Goal: Information Seeking & Learning: Learn about a topic

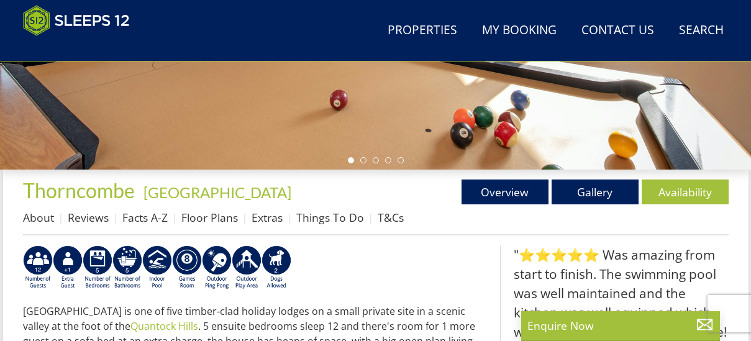
scroll to position [385, 0]
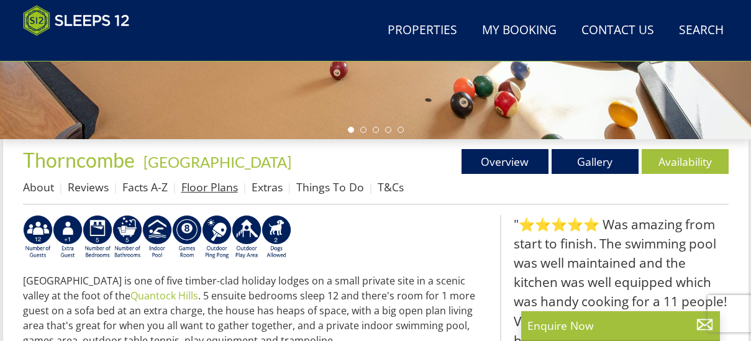
click at [222, 194] on link "Floor Plans" at bounding box center [209, 187] width 57 height 15
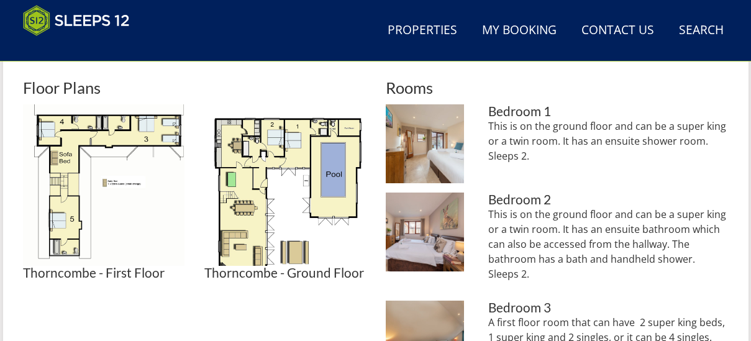
scroll to position [559, 0]
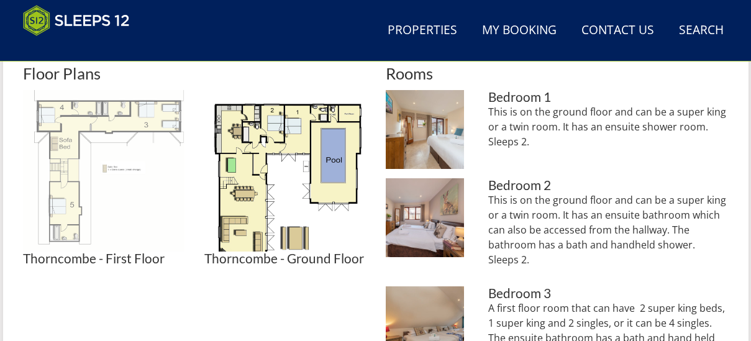
click at [81, 160] on img at bounding box center [103, 170] width 161 height 161
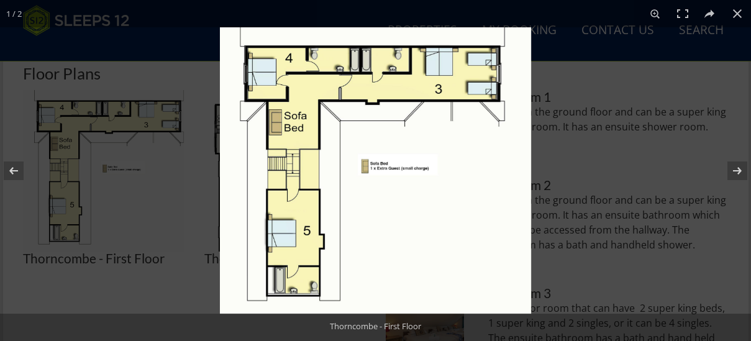
click at [318, 141] on img at bounding box center [375, 170] width 311 height 286
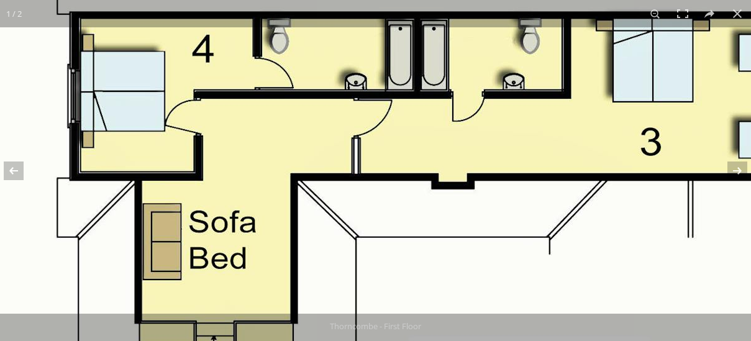
drag, startPoint x: 318, startPoint y: 141, endPoint x: 314, endPoint y: 314, distance: 172.7
click at [314, 314] on div "1 / 2 [GEOGRAPHIC_DATA] Floor Thorncombe - First Floor" at bounding box center [375, 170] width 751 height 341
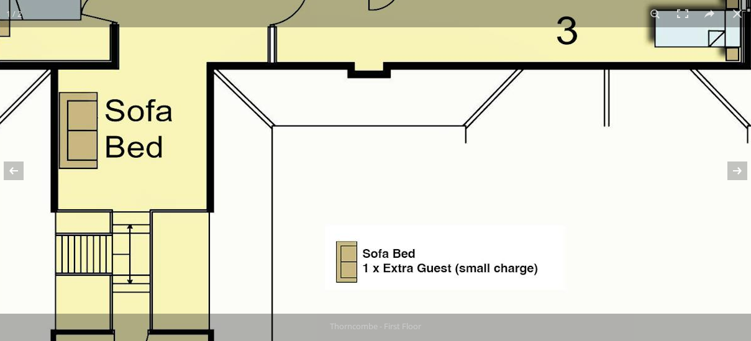
drag, startPoint x: 495, startPoint y: 220, endPoint x: 423, endPoint y: 68, distance: 168.4
click at [423, 71] on img at bounding box center [378, 275] width 932 height 858
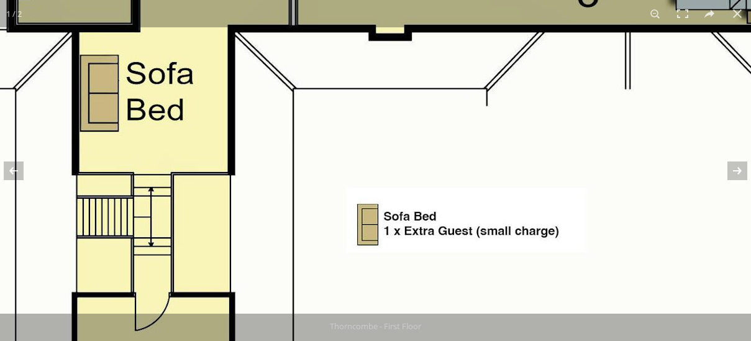
drag, startPoint x: 420, startPoint y: 249, endPoint x: 439, endPoint y: 12, distance: 237.4
click at [439, 12] on div "1 / 2 [GEOGRAPHIC_DATA] Floor Thorncombe - First Floor" at bounding box center [375, 170] width 751 height 341
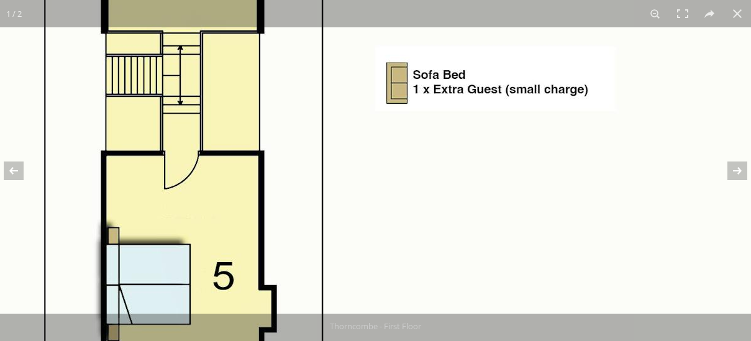
drag, startPoint x: 441, startPoint y: 156, endPoint x: 452, endPoint y: 273, distance: 117.9
click at [452, 273] on img at bounding box center [429, 96] width 932 height 858
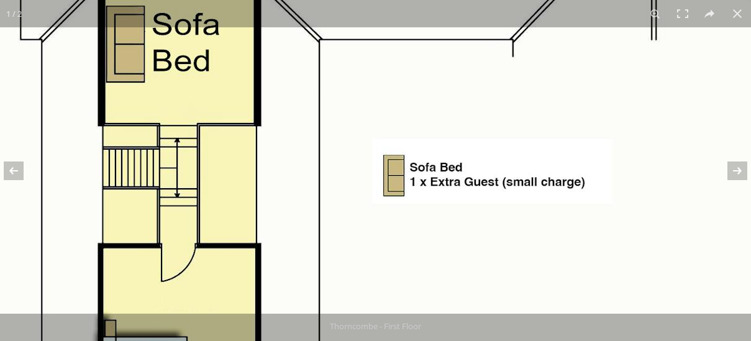
drag, startPoint x: 459, startPoint y: 144, endPoint x: 456, endPoint y: 242, distance: 97.6
click at [456, 242] on img at bounding box center [426, 189] width 932 height 858
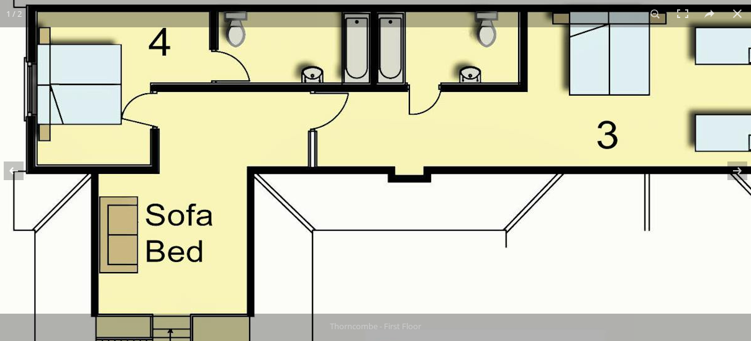
drag, startPoint x: 514, startPoint y: 35, endPoint x: 507, endPoint y: 235, distance: 200.1
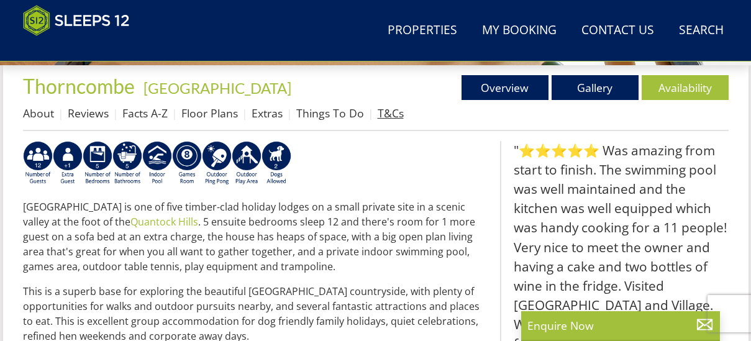
scroll to position [447, 0]
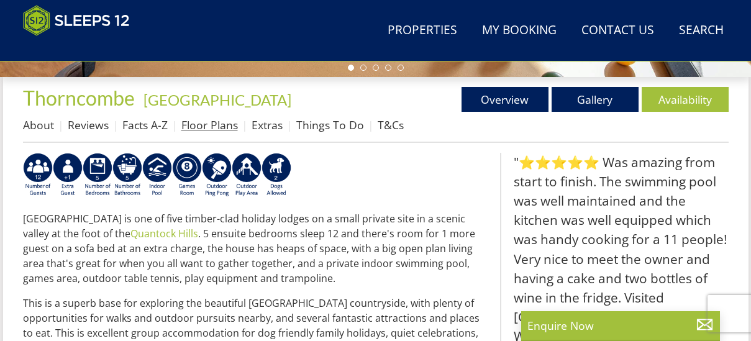
click at [204, 127] on link "Floor Plans" at bounding box center [209, 124] width 57 height 15
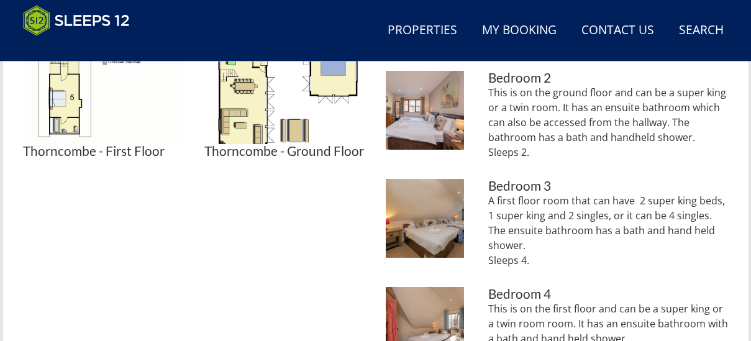
scroll to position [683, 0]
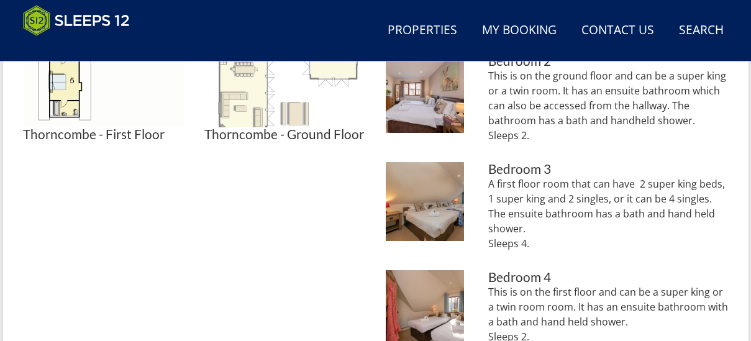
click at [278, 98] on img at bounding box center [284, 46] width 161 height 161
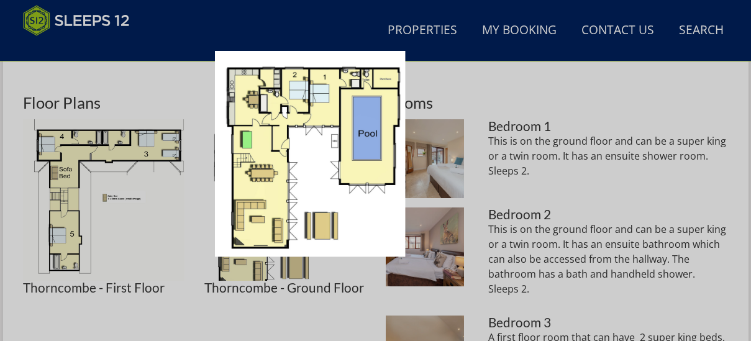
scroll to position [497, 0]
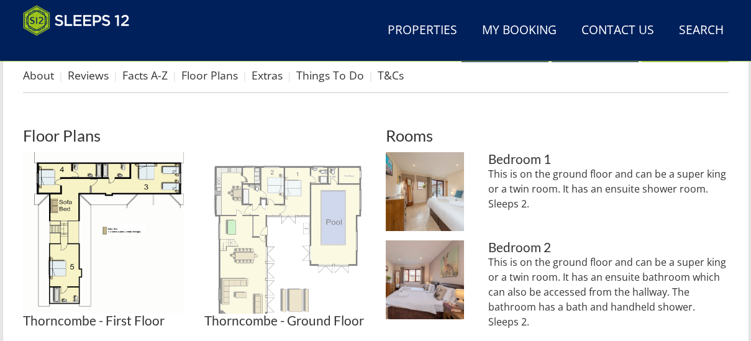
click at [285, 230] on img at bounding box center [284, 232] width 161 height 161
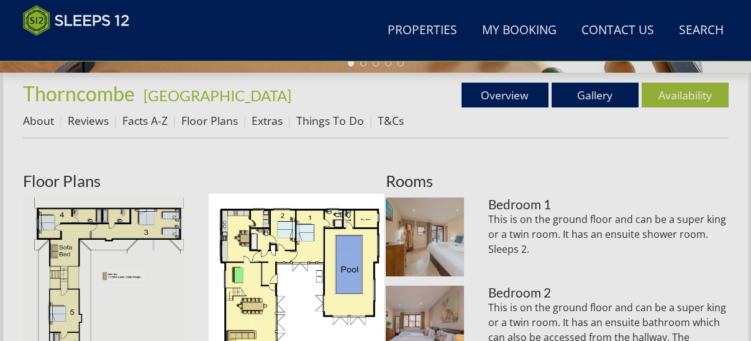
scroll to position [435, 0]
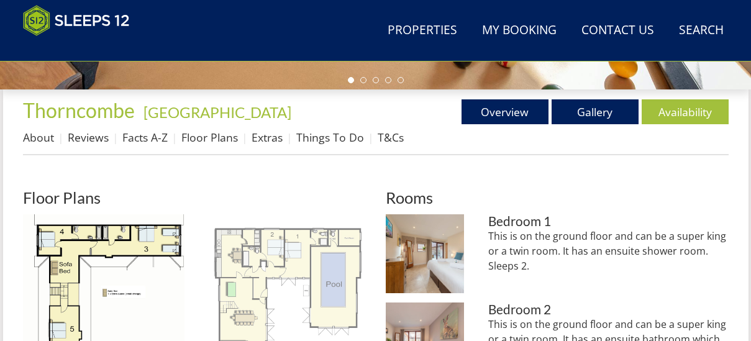
click at [269, 292] on img at bounding box center [284, 294] width 161 height 161
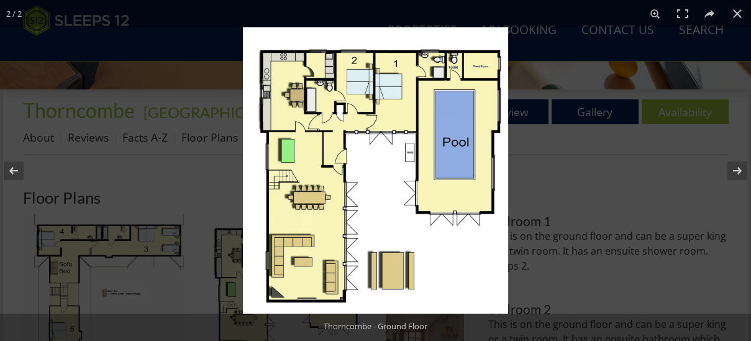
click at [416, 153] on img at bounding box center [375, 170] width 265 height 286
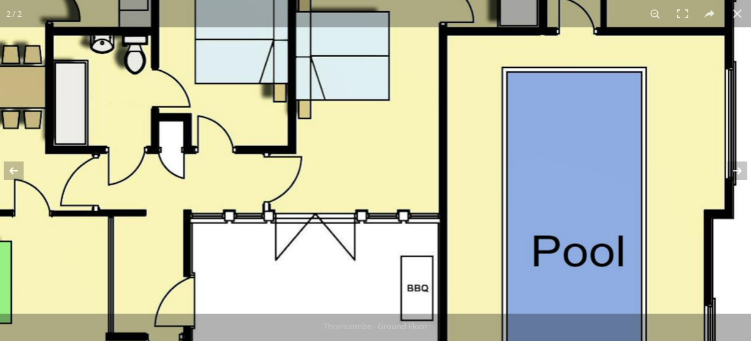
drag, startPoint x: 333, startPoint y: 195, endPoint x: 344, endPoint y: 356, distance: 161.3
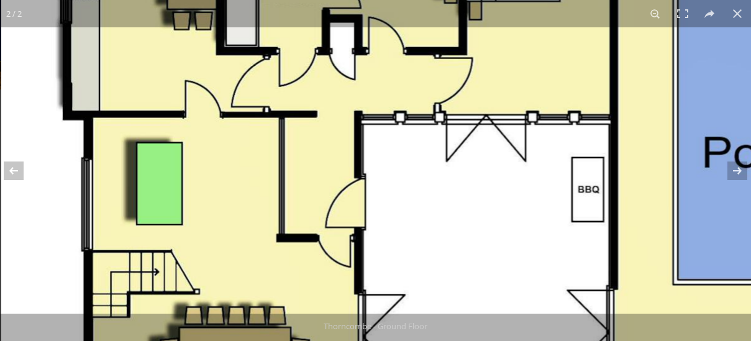
drag, startPoint x: 345, startPoint y: 185, endPoint x: 538, endPoint y: 33, distance: 245.9
click at [538, 33] on img at bounding box center [467, 253] width 932 height 1006
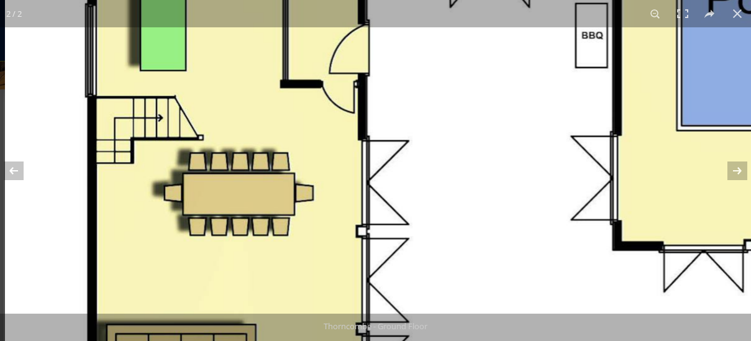
drag, startPoint x: 388, startPoint y: 227, endPoint x: 402, endPoint y: 51, distance: 176.4
click at [402, 51] on img at bounding box center [471, 99] width 932 height 1006
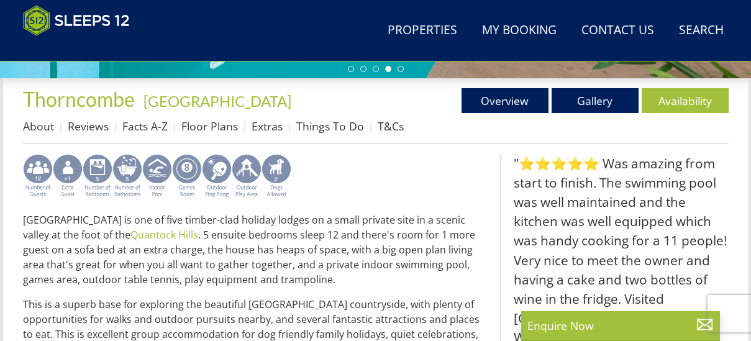
scroll to position [447, 0]
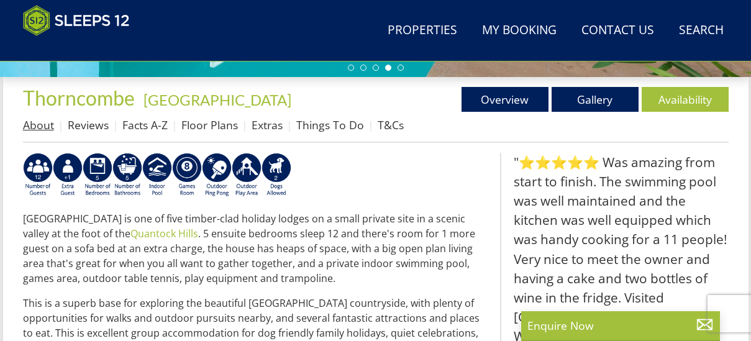
click at [24, 127] on link "About" at bounding box center [38, 124] width 31 height 15
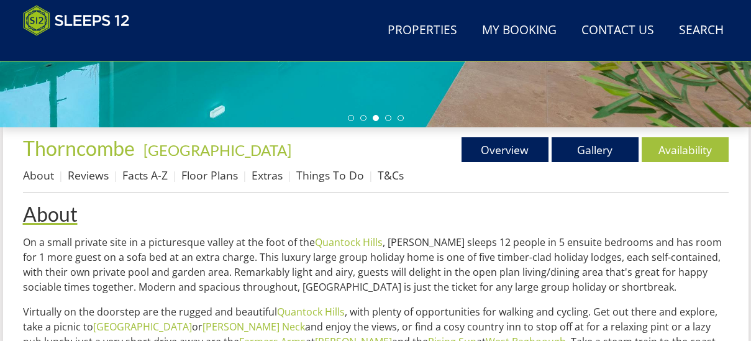
scroll to position [435, 0]
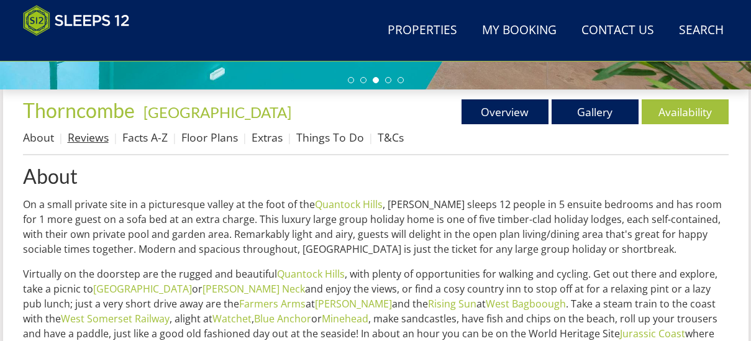
click at [80, 141] on link "Reviews" at bounding box center [88, 137] width 41 height 15
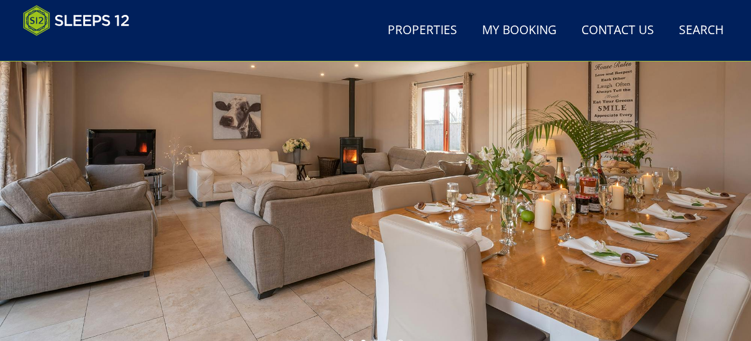
scroll to position [403, 0]
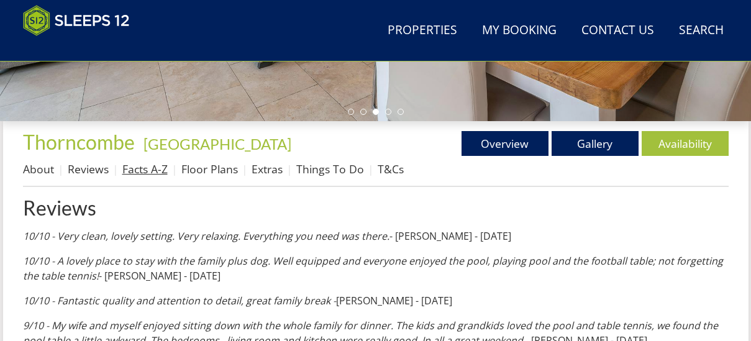
click at [158, 176] on link "Facts A-Z" at bounding box center [144, 168] width 45 height 15
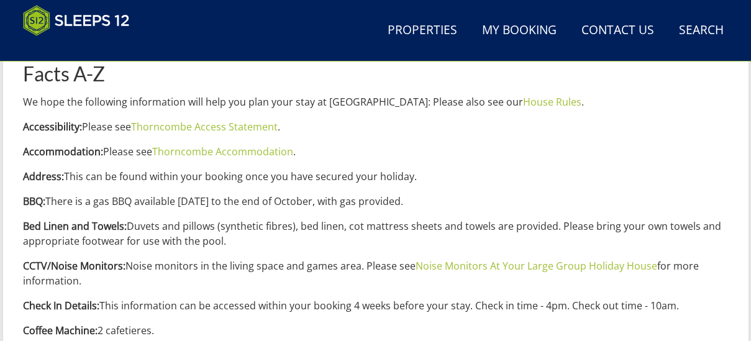
scroll to position [559, 0]
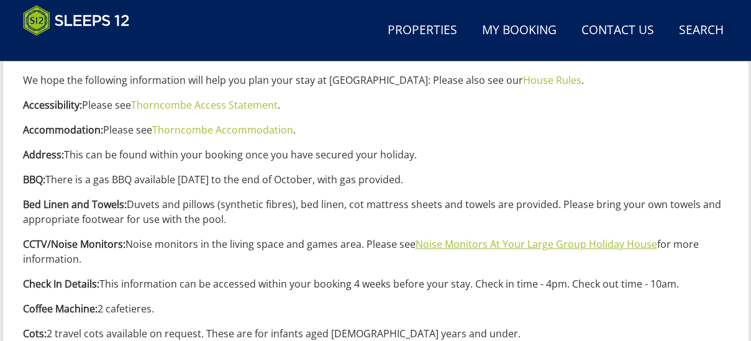
click at [532, 247] on link "Noise Monitors At Your Large Group Holiday House" at bounding box center [537, 244] width 242 height 14
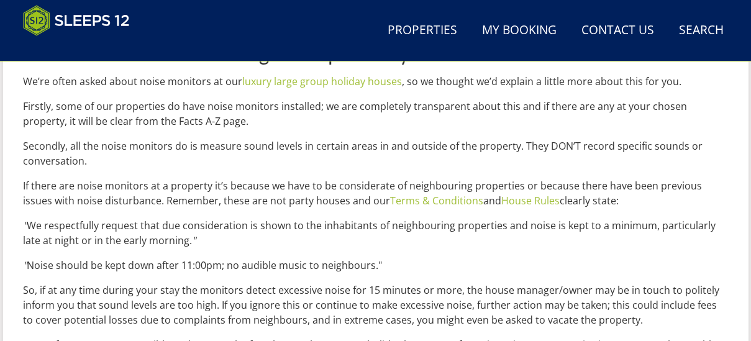
scroll to position [559, 0]
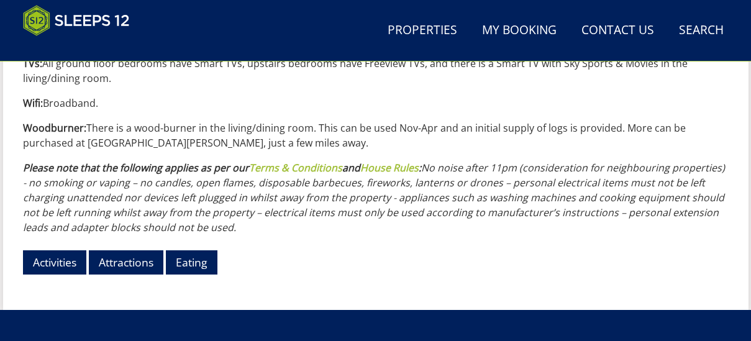
scroll to position [1553, 0]
